Goal: Information Seeking & Learning: Learn about a topic

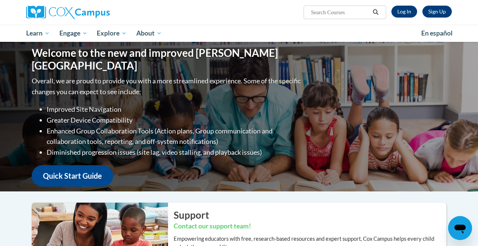
click at [397, 12] on link "Log In" at bounding box center [404, 12] width 26 height 12
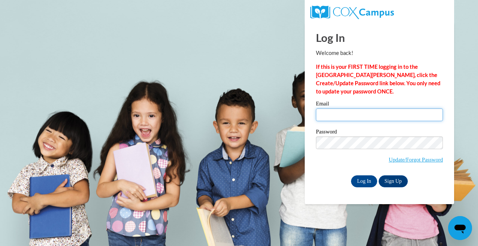
type input "[EMAIL_ADDRESS][DOMAIN_NAME]"
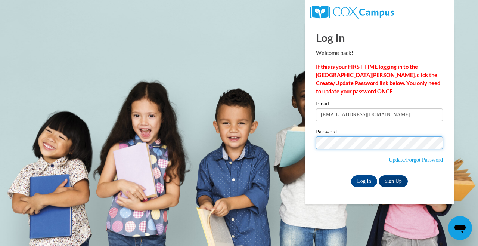
click at [363, 180] on input "Log In" at bounding box center [364, 181] width 26 height 12
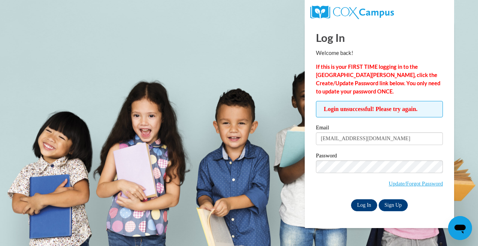
click at [364, 204] on input "Log In" at bounding box center [364, 205] width 26 height 12
click at [371, 206] on input "Log In" at bounding box center [364, 205] width 26 height 12
click at [364, 203] on input "Log In" at bounding box center [364, 205] width 26 height 12
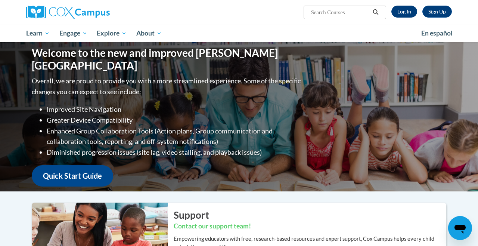
click at [399, 8] on link "Log In" at bounding box center [404, 12] width 26 height 12
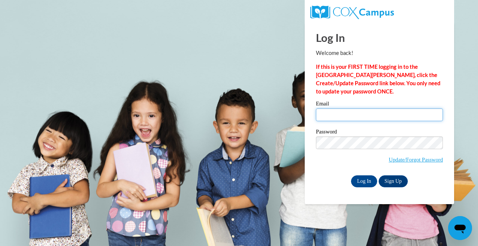
type input "[EMAIL_ADDRESS][DOMAIN_NAME]"
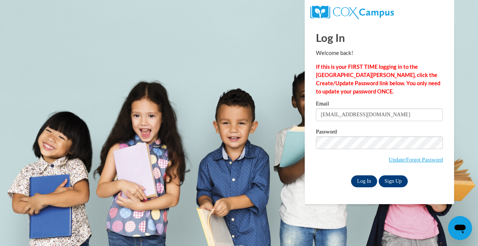
click at [367, 179] on input "Log In" at bounding box center [364, 181] width 26 height 12
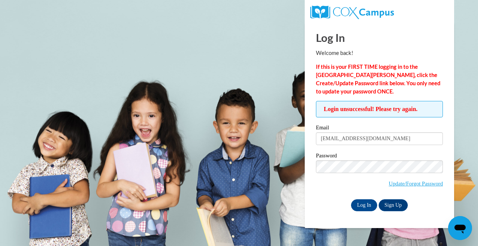
click at [389, 173] on span "Update/Forgot Password" at bounding box center [379, 175] width 127 height 31
click at [363, 203] on input "Log In" at bounding box center [364, 205] width 26 height 12
click at [363, 204] on input "Log In" at bounding box center [364, 205] width 26 height 12
click at [226, 116] on body "Log In Welcome back! If this is your FIRST TIME logging in to the [GEOGRAPHIC_D…" at bounding box center [239, 123] width 478 height 246
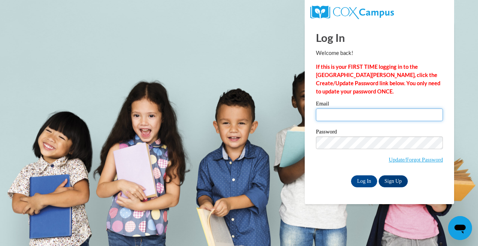
type input "[EMAIL_ADDRESS][DOMAIN_NAME]"
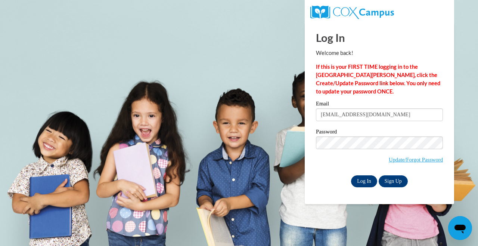
click at [367, 183] on input "Log In" at bounding box center [364, 181] width 26 height 12
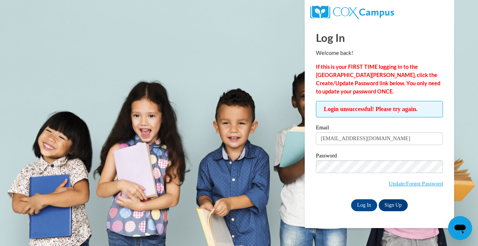
click at [401, 218] on div "Log In Welcome back! If this is your FIRST TIME logging in to the [GEOGRAPHIC_D…" at bounding box center [379, 124] width 161 height 205
click at [372, 208] on input "Log In" at bounding box center [364, 205] width 26 height 12
click at [406, 206] on link "Sign Up" at bounding box center [393, 205] width 29 height 12
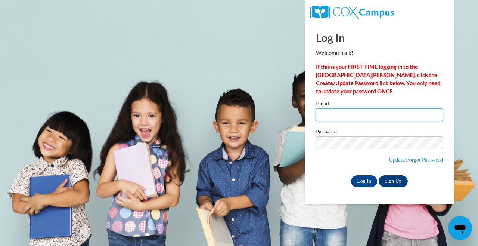
type input "[EMAIL_ADDRESS][DOMAIN_NAME]"
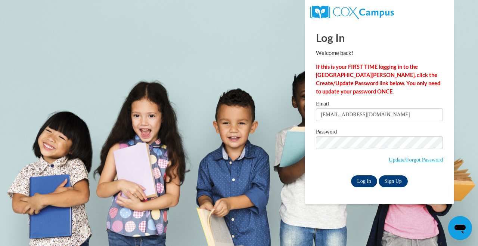
click at [369, 179] on input "Log In" at bounding box center [364, 181] width 26 height 12
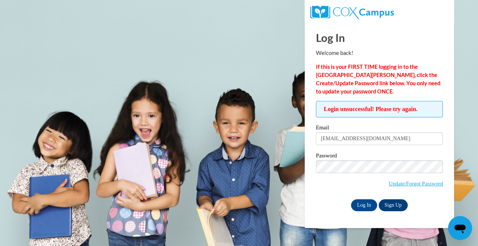
click at [358, 129] on label "Email" at bounding box center [379, 128] width 127 height 7
click at [358, 132] on input "[EMAIL_ADDRESS][DOMAIN_NAME]" at bounding box center [379, 138] width 127 height 13
click at [377, 187] on span "Update/Forgot Password" at bounding box center [379, 175] width 127 height 31
click at [372, 206] on input "Log In" at bounding box center [364, 205] width 26 height 12
click at [425, 185] on link "Update/Forgot Password" at bounding box center [416, 183] width 54 height 6
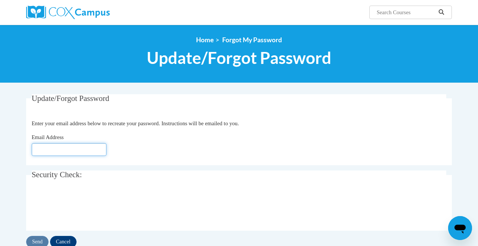
type input "[EMAIL_ADDRESS][DOMAIN_NAME]"
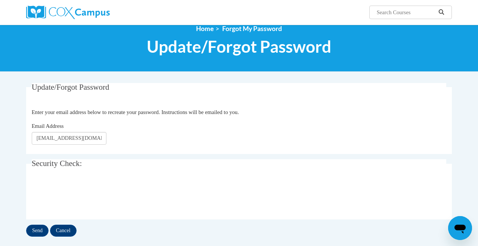
scroll to position [17, 0]
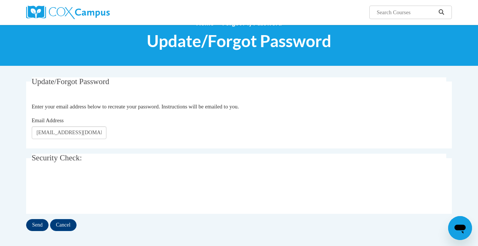
click at [35, 228] on input "Send" at bounding box center [37, 225] width 22 height 12
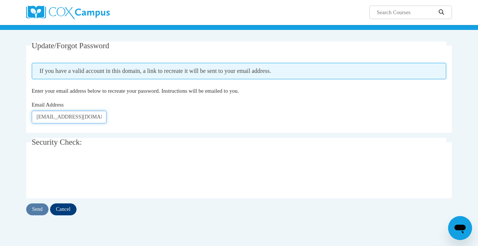
scroll to position [56, 0]
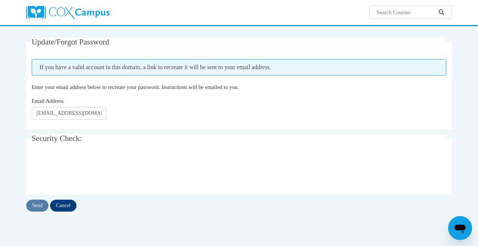
click at [167, 109] on div "Email Address [EMAIL_ADDRESS][DOMAIN_NAME]" at bounding box center [239, 108] width 415 height 23
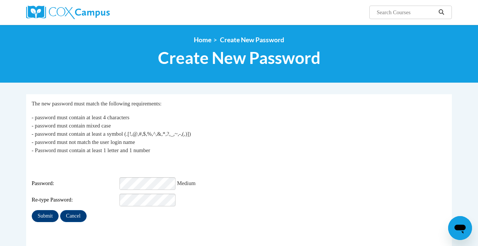
click at [51, 212] on input "Submit" at bounding box center [45, 216] width 27 height 12
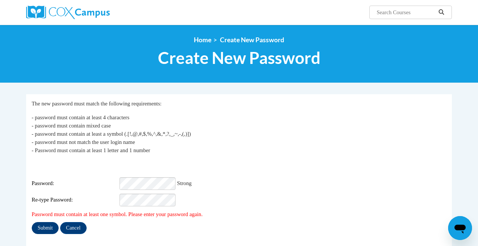
click at [55, 222] on input "Submit" at bounding box center [45, 228] width 27 height 12
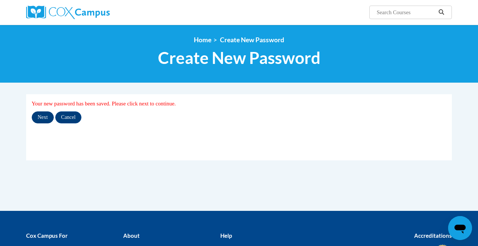
click at [44, 117] on input "Next" at bounding box center [43, 117] width 22 height 12
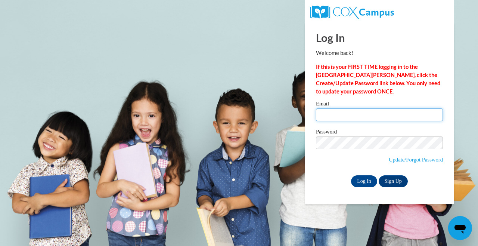
type input "aredpath@miniuniversity.net"
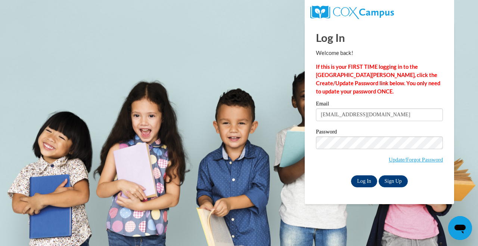
click at [372, 178] on input "Log In" at bounding box center [364, 181] width 26 height 12
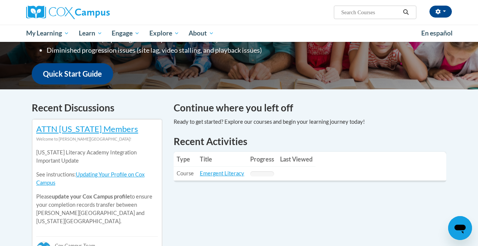
scroll to position [174, 0]
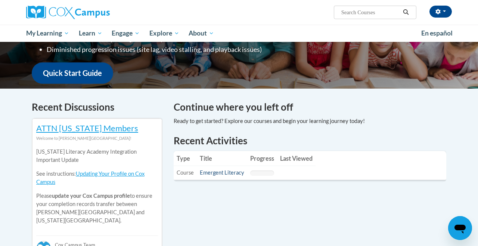
click at [233, 172] on link "Emergent Literacy" at bounding box center [222, 172] width 44 height 6
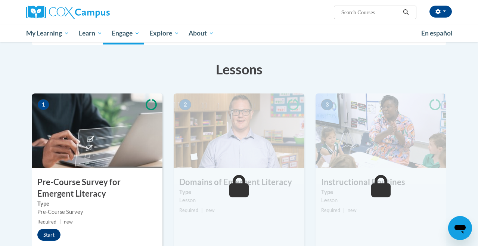
scroll to position [103, 0]
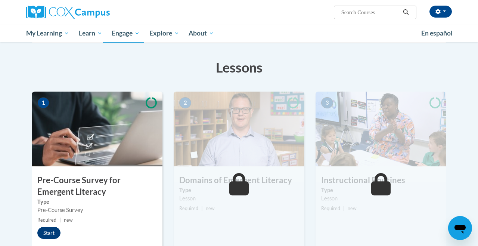
click at [51, 236] on button "Start" at bounding box center [48, 233] width 23 height 12
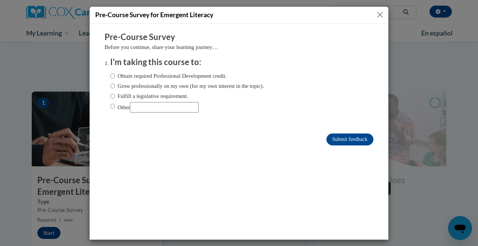
click at [174, 75] on label "Obtain required Professional Development credit." at bounding box center [168, 75] width 116 height 8
click at [115, 75] on input "Obtain required Professional Development credit." at bounding box center [112, 75] width 5 height 8
radio input "true"
click at [368, 147] on form "Pre-Course Survey Before you continue, share your learning journey… I'm taking …" at bounding box center [239, 92] width 269 height 122
click at [366, 140] on input "Submit feedback" at bounding box center [349, 139] width 47 height 12
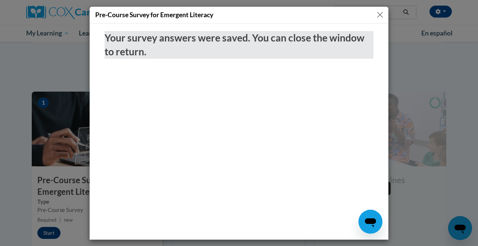
click at [381, 16] on button "Close" at bounding box center [379, 14] width 9 height 9
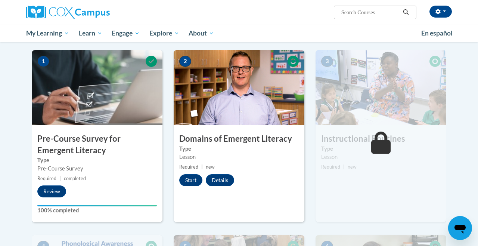
scroll to position [146, 0]
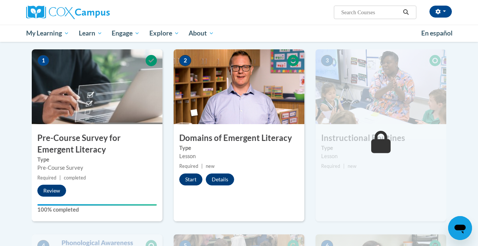
click at [189, 183] on button "Start" at bounding box center [190, 179] width 23 height 12
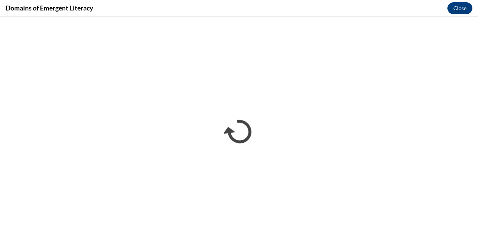
scroll to position [0, 0]
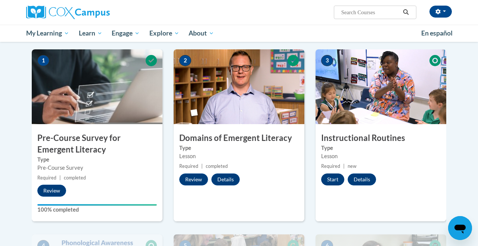
click at [333, 180] on button "Start" at bounding box center [332, 179] width 23 height 12
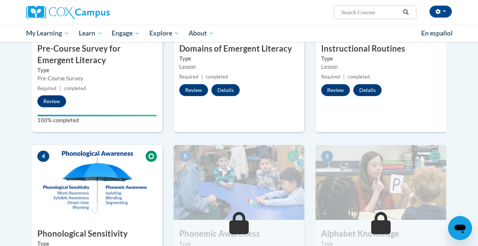
scroll to position [285, 0]
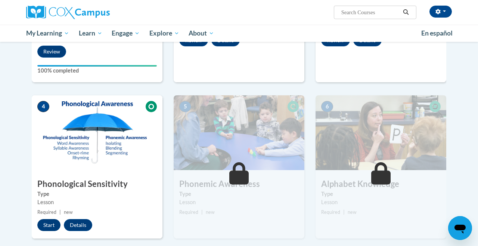
click at [43, 223] on button "Start" at bounding box center [48, 225] width 23 height 12
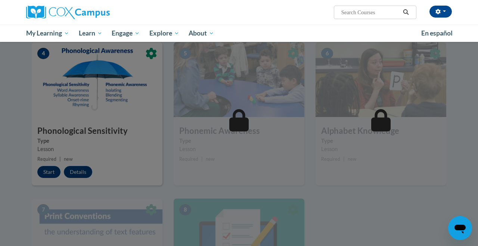
scroll to position [316, 0]
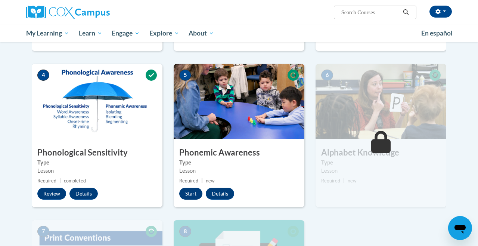
click at [194, 197] on button "Start" at bounding box center [190, 193] width 23 height 12
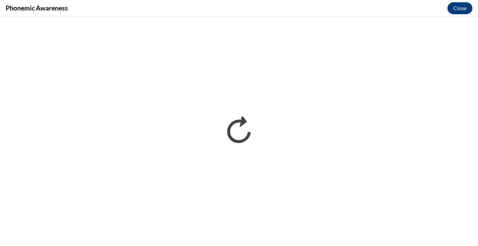
scroll to position [0, 0]
